Goal: Task Accomplishment & Management: Use online tool/utility

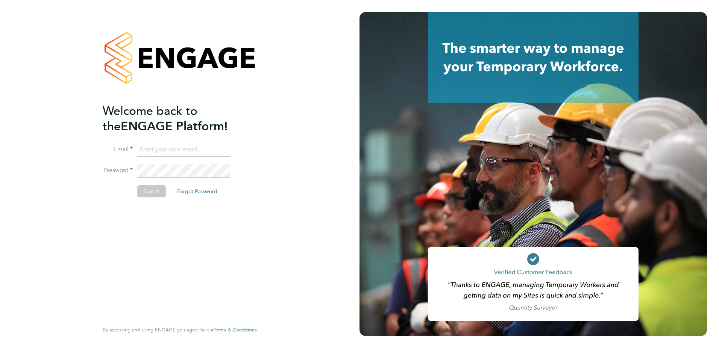
type input "nathan.smith@vistry.co.uk"
click at [152, 192] on button "Sign In" at bounding box center [151, 191] width 29 height 12
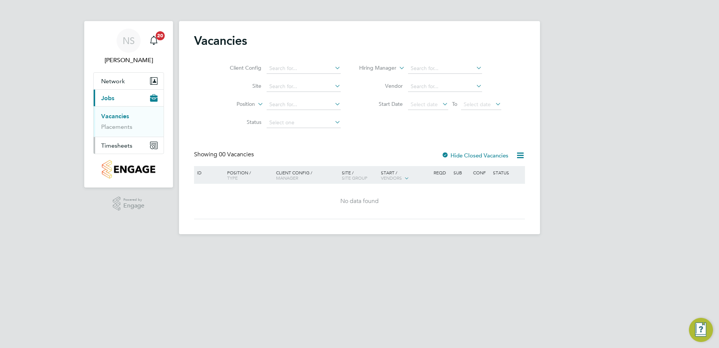
click at [123, 145] on span "Timesheets" at bounding box center [116, 145] width 31 height 7
click at [116, 134] on link "Timesheets" at bounding box center [116, 132] width 31 height 7
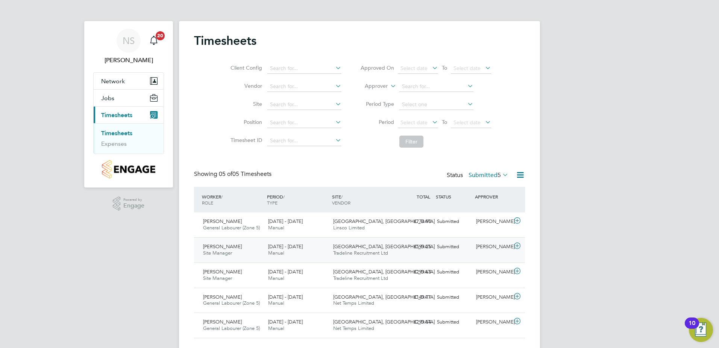
scroll to position [17, 0]
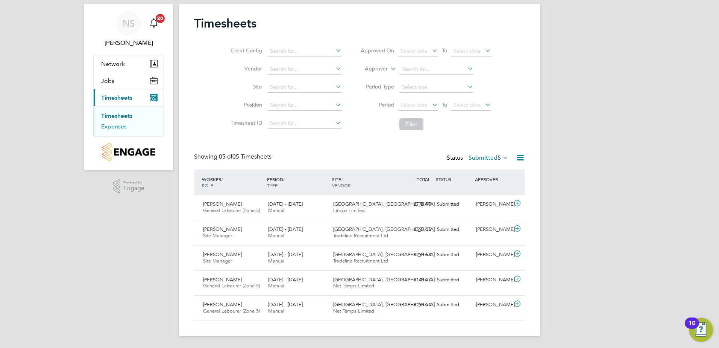
click at [116, 125] on link "Expenses" at bounding box center [114, 126] width 26 height 7
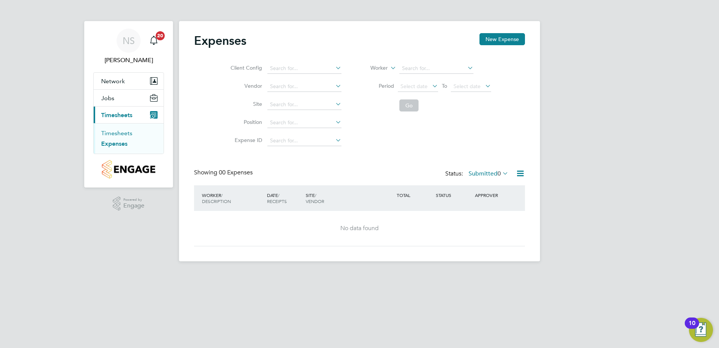
click at [123, 134] on link "Timesheets" at bounding box center [116, 132] width 31 height 7
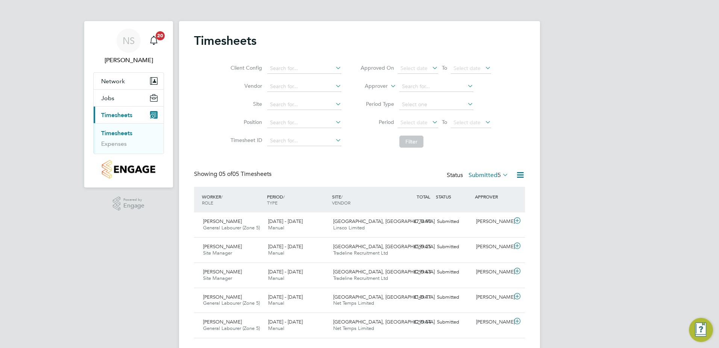
scroll to position [4, 4]
